Goal: Information Seeking & Learning: Learn about a topic

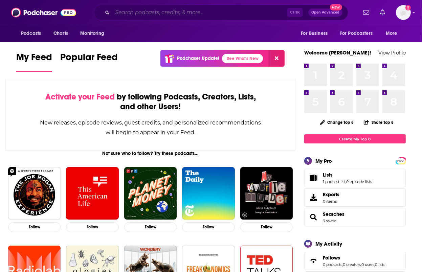
click at [149, 15] on input "Search podcasts, credits, & more..." at bounding box center [199, 12] width 175 height 11
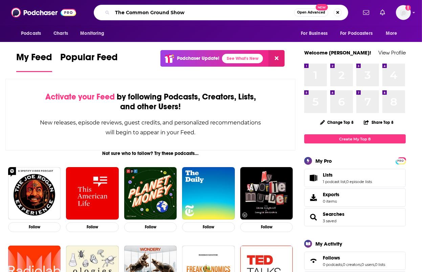
type input "The Common Ground Show"
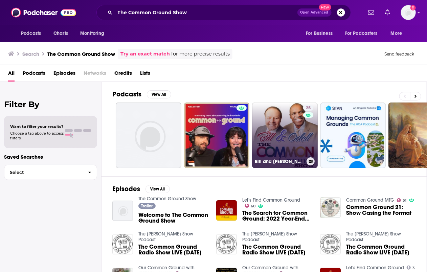
click at [268, 120] on link "25 Bill and [PERSON_NAME] Are Finding Common Ground" at bounding box center [285, 136] width 66 height 66
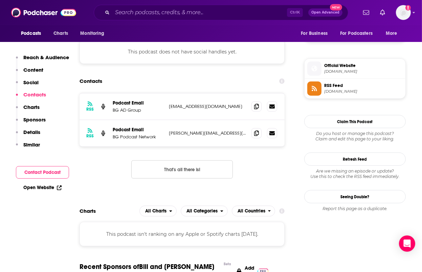
scroll to position [516, 0]
click at [175, 7] on input "Search podcasts, credits, & more..." at bounding box center [199, 12] width 175 height 11
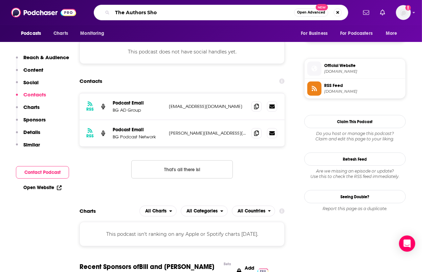
type input "The Authors Show"
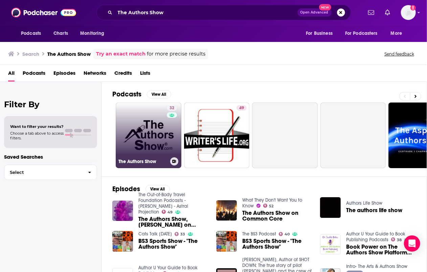
click at [163, 140] on link "32 The Authors Show" at bounding box center [149, 136] width 66 height 66
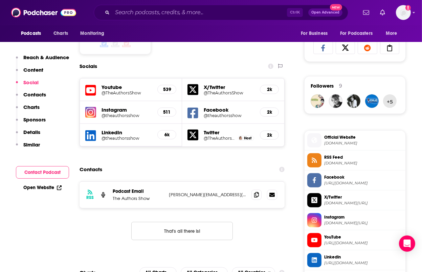
scroll to position [445, 0]
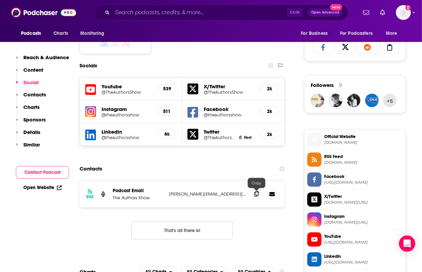
click at [258, 194] on icon at bounding box center [256, 193] width 5 height 5
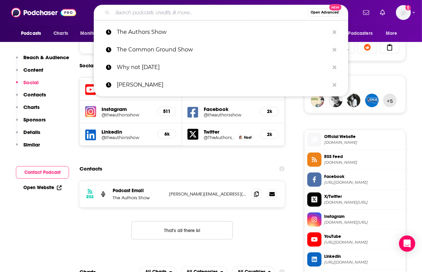
click at [186, 13] on input "Search podcasts, credits, & more..." at bounding box center [209, 12] width 195 height 11
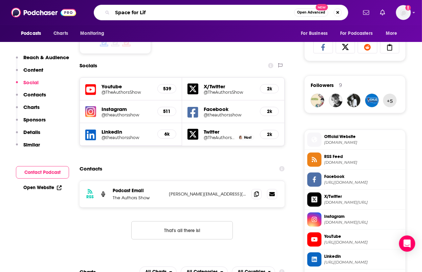
type input "Space for Life"
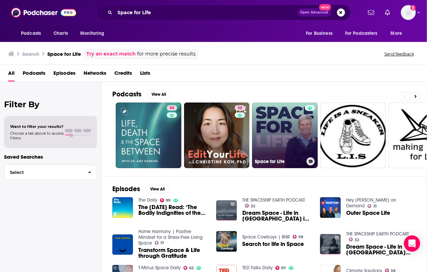
click at [278, 132] on link "Space for Life" at bounding box center [285, 136] width 66 height 66
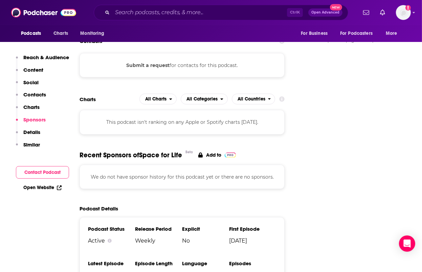
scroll to position [631, 0]
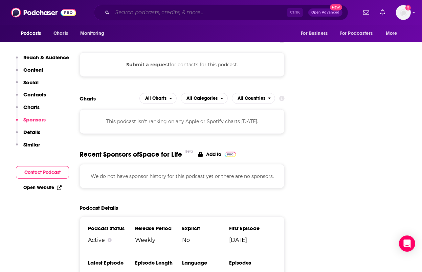
click at [146, 10] on input "Search podcasts, credits, & more..." at bounding box center [199, 12] width 175 height 11
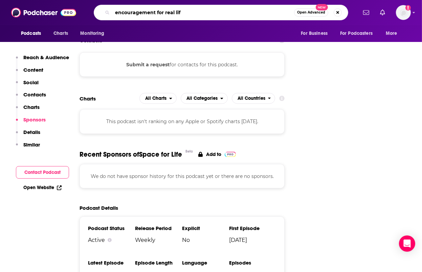
type input "encouragement for real life"
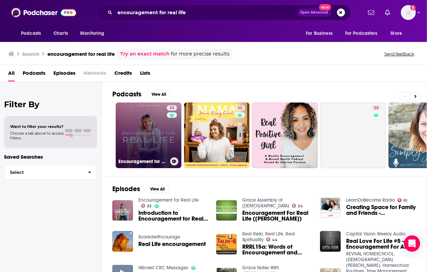
click at [155, 139] on link "33 Encouragement for Real Life" at bounding box center [149, 136] width 66 height 66
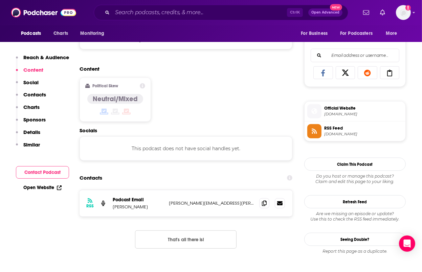
scroll to position [420, 0]
click at [263, 204] on icon at bounding box center [264, 202] width 5 height 5
click at [149, 10] on input "Search podcasts, credits, & more..." at bounding box center [199, 12] width 175 height 11
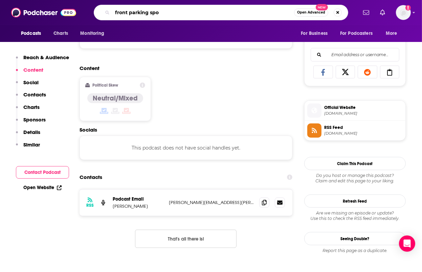
type input "front parking spot"
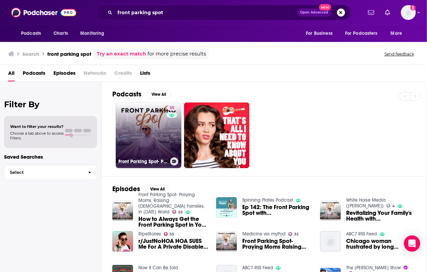
click at [163, 134] on link "35 Front Parking Spot- Praying Moms, Raising [DEMOGRAPHIC_DATA] Families, in [D…" at bounding box center [149, 136] width 66 height 66
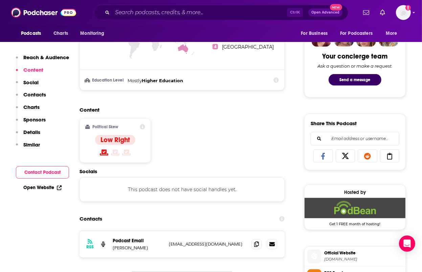
scroll to position [343, 0]
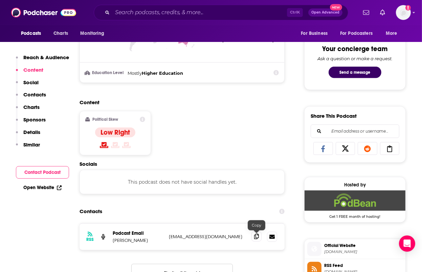
click at [256, 238] on icon at bounding box center [256, 236] width 5 height 5
click at [148, 14] on input "Search podcasts, credits, & more..." at bounding box center [199, 12] width 175 height 11
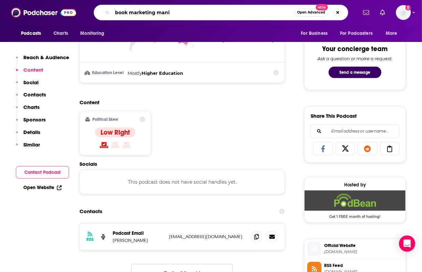
type input "book marketing mania"
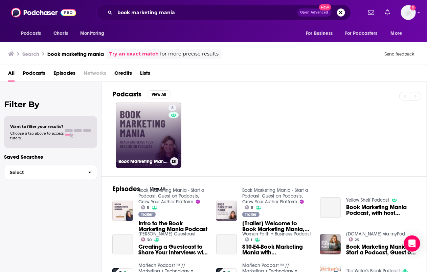
click at [162, 123] on link "8 Book Marketing Mania - Start a Podcast, Guest on Podcasts, Grow Your Author P…" at bounding box center [149, 136] width 66 height 66
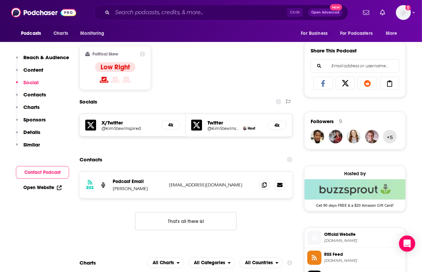
scroll to position [409, 0]
click at [267, 186] on icon at bounding box center [264, 184] width 5 height 5
click at [169, 13] on input "Search podcasts, credits, & more..." at bounding box center [199, 12] width 175 height 11
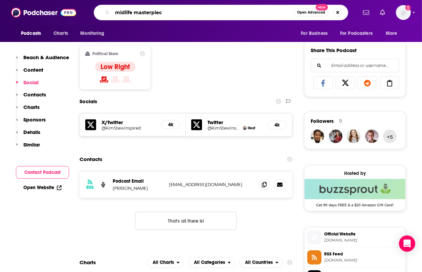
type input "midlife masterpiece"
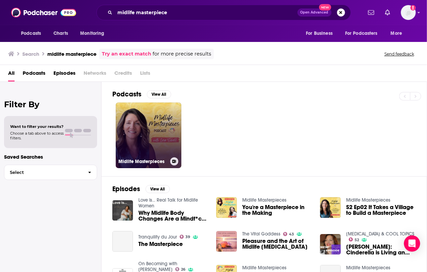
click at [175, 121] on link "Midlife Masterpieces" at bounding box center [149, 136] width 66 height 66
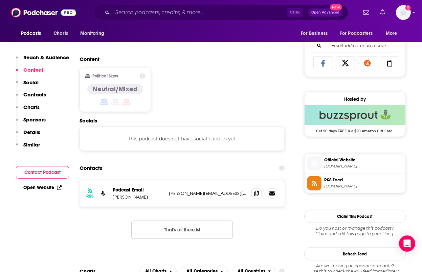
scroll to position [429, 0]
click at [258, 190] on icon at bounding box center [256, 192] width 5 height 5
click at [157, 11] on input "Search podcasts, credits, & more..." at bounding box center [199, 12] width 175 height 11
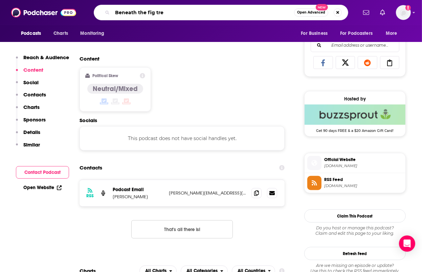
type input "Beneath the fig tree"
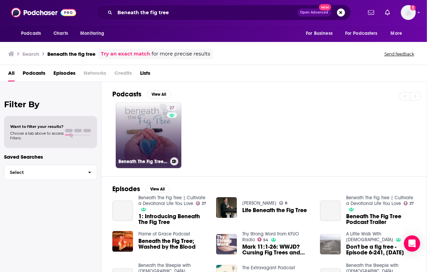
click at [156, 133] on link "27 Beneath The Fig Tree | Cultivate a Devotional Life You Love" at bounding box center [149, 136] width 66 height 66
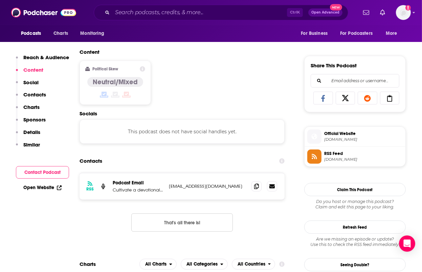
scroll to position [394, 0]
click at [253, 186] on span at bounding box center [256, 186] width 10 height 10
click at [144, 12] on input "Search podcasts, credits, & more..." at bounding box center [199, 12] width 175 height 11
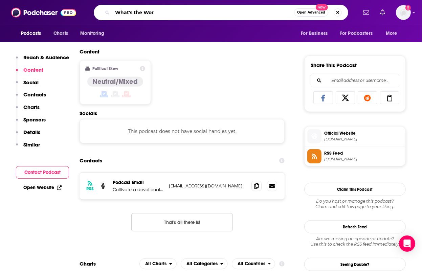
type input "What's the Word"
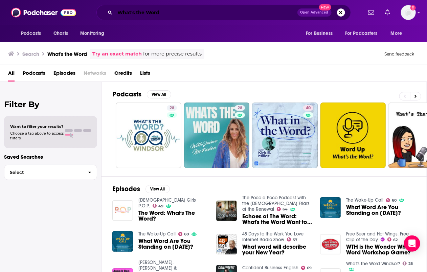
click at [198, 10] on input "What's the Word" at bounding box center [206, 12] width 182 height 11
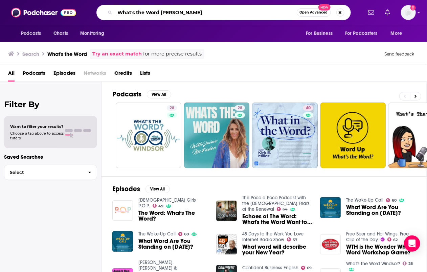
type input "What's the Word [PERSON_NAME]"
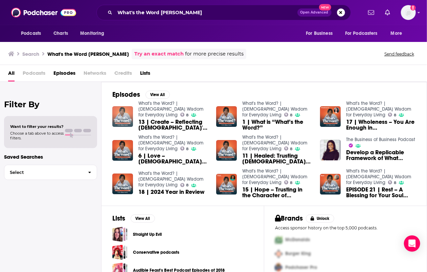
click at [123, 116] on img "13 | Create – Reflecting God's Nature (Guest: Alicia Terry)" at bounding box center [122, 116] width 21 height 21
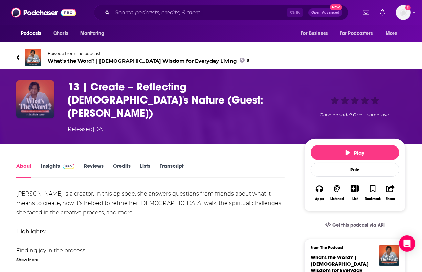
click at [47, 95] on img "13 | Create – Reflecting God's Nature (Guest: Alicia Terry)" at bounding box center [35, 99] width 38 height 38
click at [31, 58] on img at bounding box center [33, 57] width 16 height 16
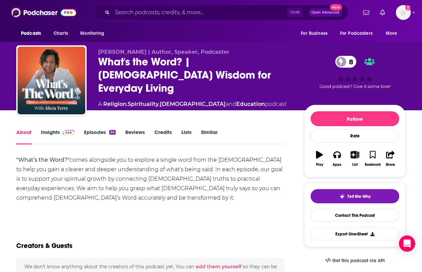
click at [59, 133] on link "Insights" at bounding box center [57, 137] width 33 height 16
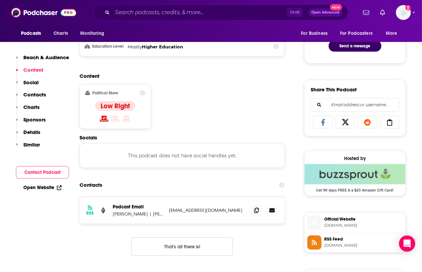
scroll to position [369, 0]
click at [256, 211] on icon at bounding box center [256, 209] width 5 height 5
